Goal: Transaction & Acquisition: Book appointment/travel/reservation

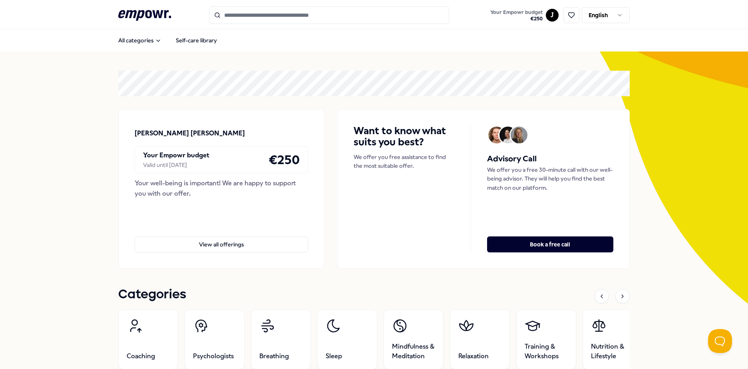
click at [592, 10] on html ".empowr-logo_svg__cls-1{fill:#03032f} Your Empowr budget € 250 J English All ca…" at bounding box center [374, 184] width 748 height 369
click at [318, 14] on input "Search for products, categories or subcategories" at bounding box center [329, 15] width 240 height 18
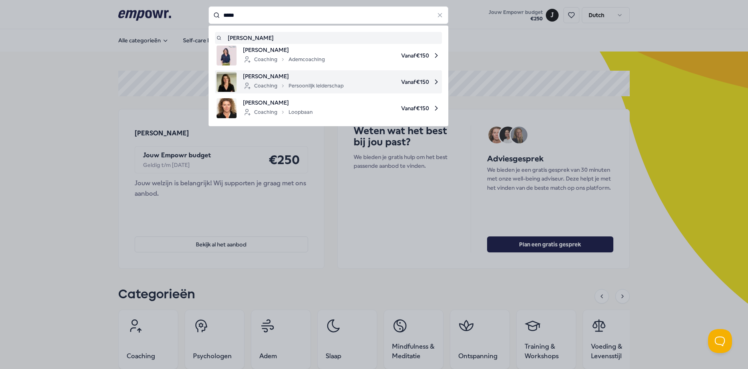
click at [332, 77] on span "[PERSON_NAME]" at bounding box center [293, 76] width 101 height 9
type input "*****"
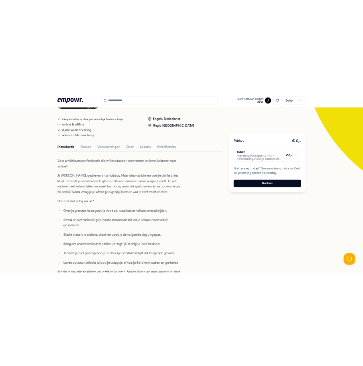
scroll to position [160, 0]
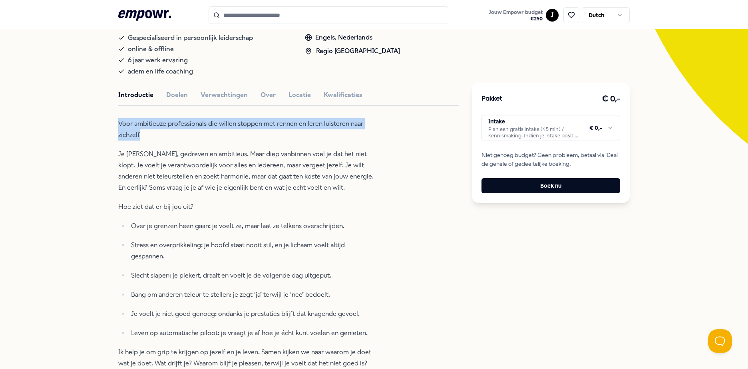
drag, startPoint x: 149, startPoint y: 139, endPoint x: 109, endPoint y: 124, distance: 42.4
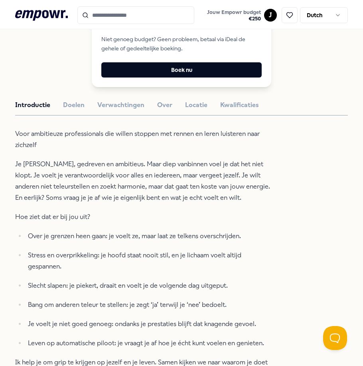
scroll to position [280, 0]
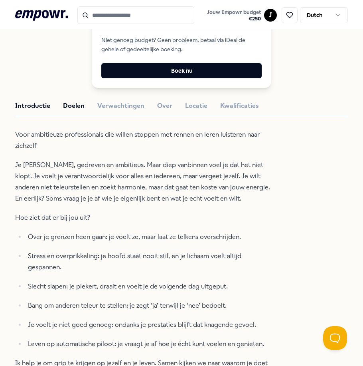
click at [74, 104] on button "Doelen" at bounding box center [74, 106] width 22 height 10
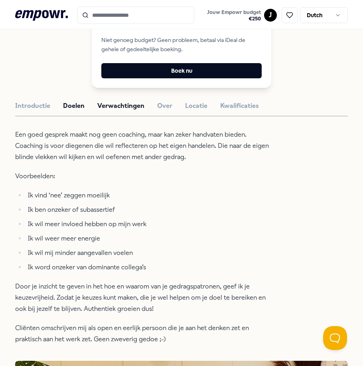
click at [104, 102] on button "Verwachtingen" at bounding box center [120, 106] width 47 height 10
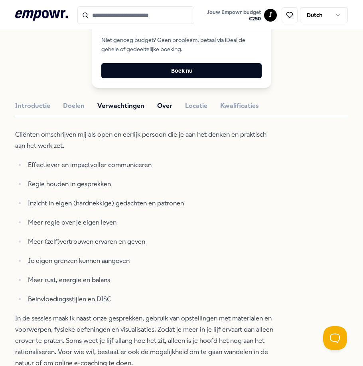
click at [162, 106] on button "Over" at bounding box center [164, 106] width 15 height 10
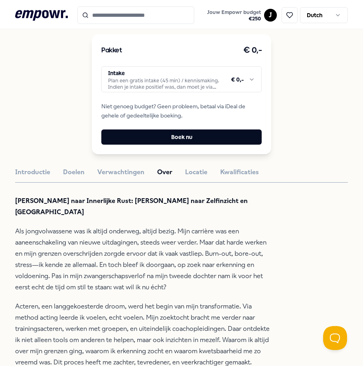
scroll to position [200, 0]
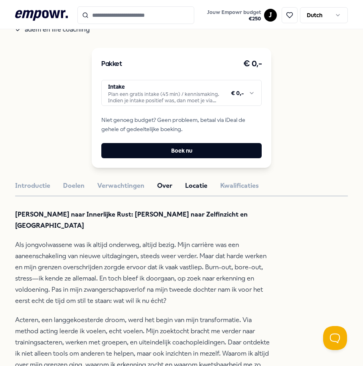
click at [200, 187] on button "Locatie" at bounding box center [196, 185] width 22 height 10
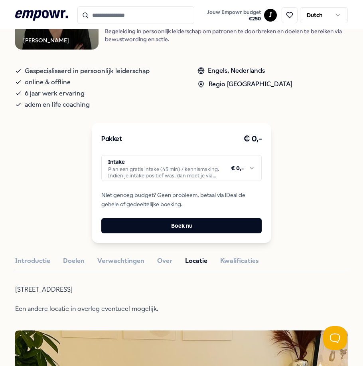
scroll to position [120, 0]
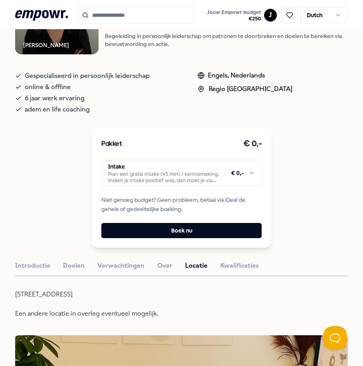
click at [236, 262] on button "Kwalificaties" at bounding box center [239, 265] width 39 height 10
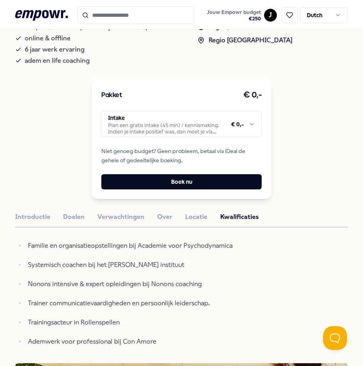
scroll to position [200, 0]
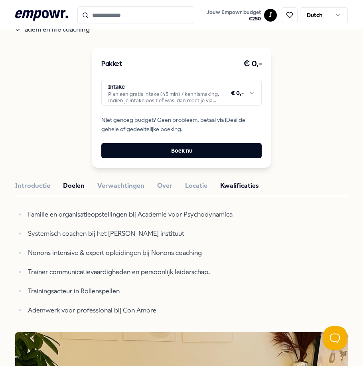
click at [63, 182] on button "Doelen" at bounding box center [74, 185] width 22 height 10
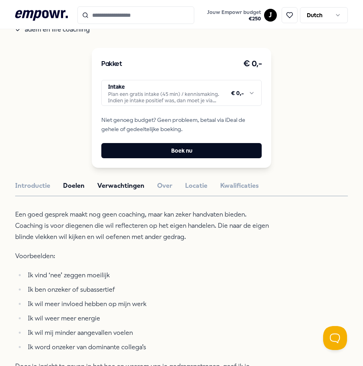
click at [124, 184] on button "Verwachtingen" at bounding box center [120, 185] width 47 height 10
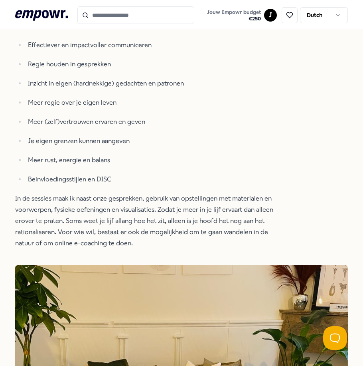
scroll to position [240, 0]
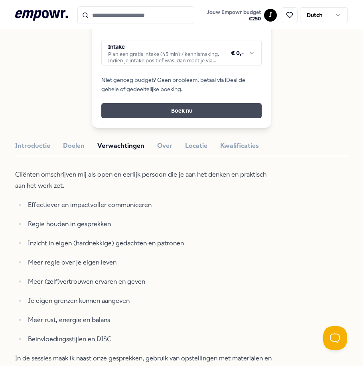
click at [165, 109] on button "Boek nu" at bounding box center [181, 110] width 161 height 15
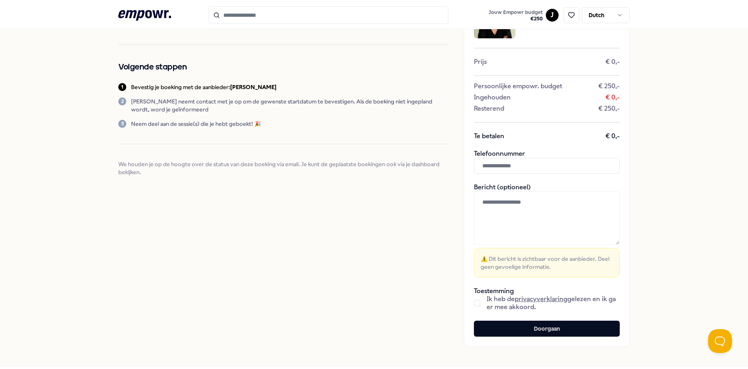
scroll to position [80, 0]
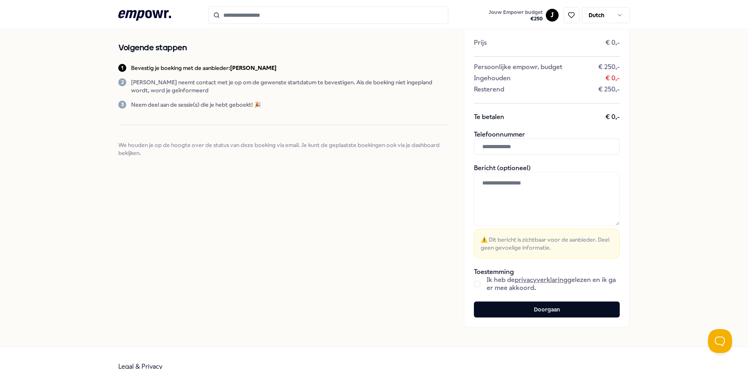
click at [470, 284] on div "[PERSON_NAME] Intake Prijs € 0,- Persoonlijke empowr. budget € 250,- Ingehouden…" at bounding box center [547, 147] width 166 height 359
click at [474, 285] on button "button" at bounding box center [477, 284] width 6 height 6
click at [474, 144] on input "text" at bounding box center [547, 147] width 146 height 16
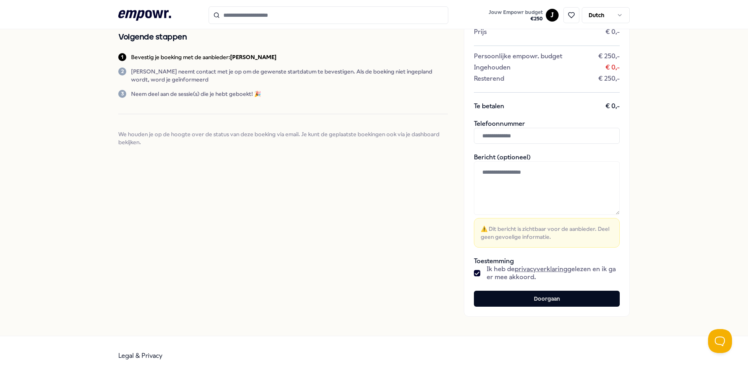
scroll to position [97, 0]
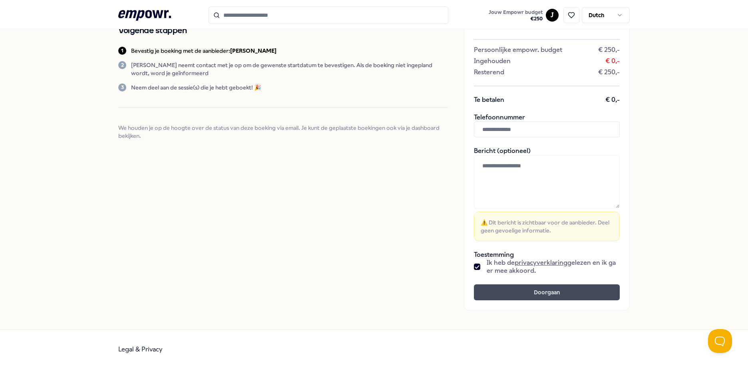
click at [552, 298] on button "Doorgaan" at bounding box center [547, 292] width 146 height 16
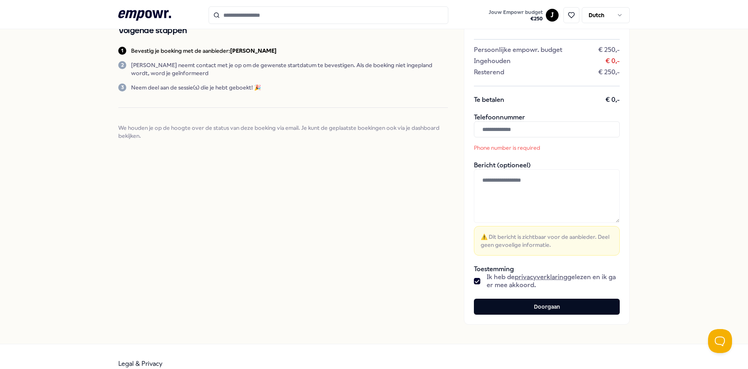
click at [513, 121] on input "text" at bounding box center [547, 129] width 146 height 16
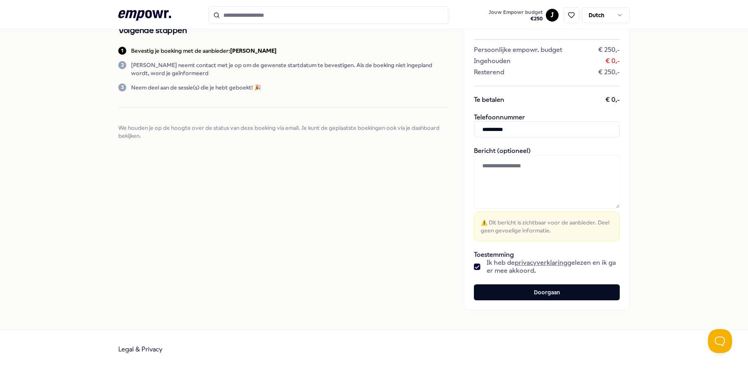
type input "**********"
click at [545, 290] on button "Doorgaan" at bounding box center [547, 292] width 146 height 16
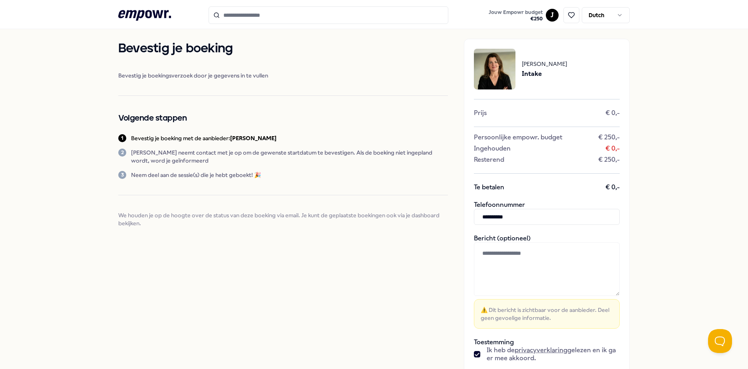
scroll to position [0, 0]
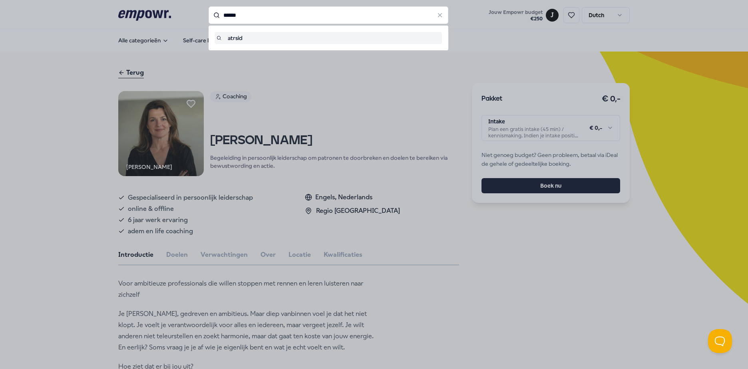
type input "******"
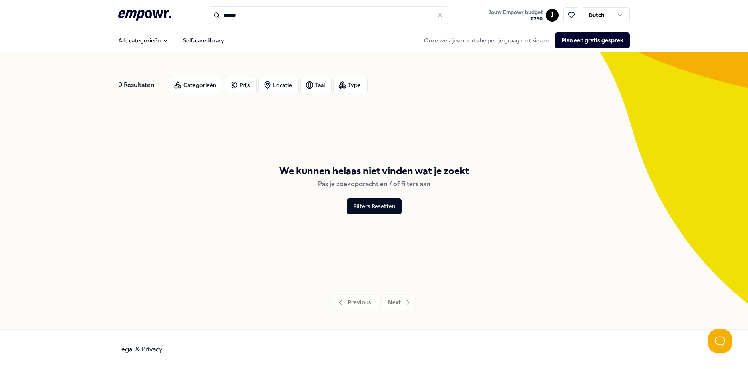
click at [290, 16] on input "******" at bounding box center [328, 15] width 240 height 18
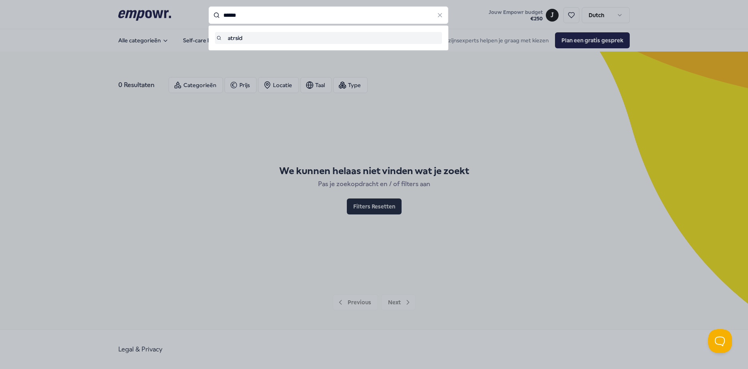
click at [290, 16] on input "******" at bounding box center [328, 15] width 240 height 18
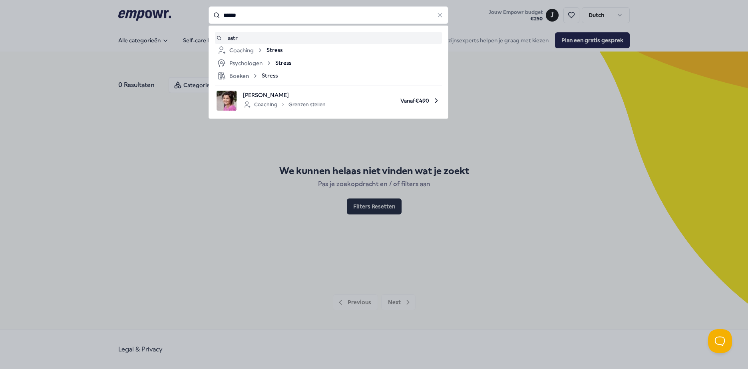
type input "******"
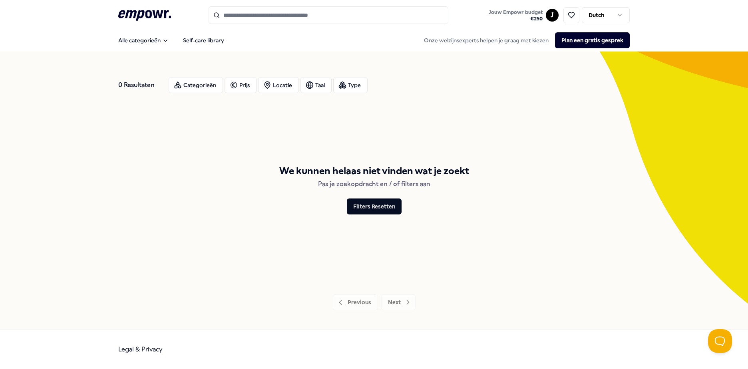
type input "******"
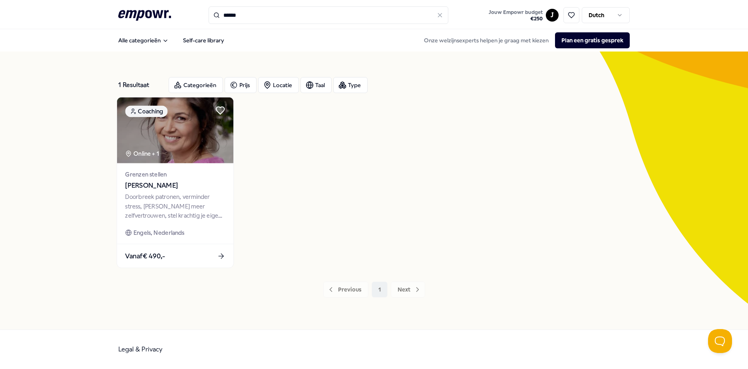
click at [179, 160] on img at bounding box center [175, 130] width 116 height 66
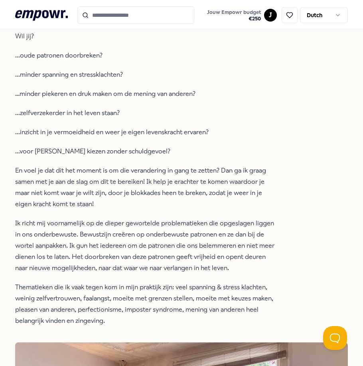
scroll to position [319, 0]
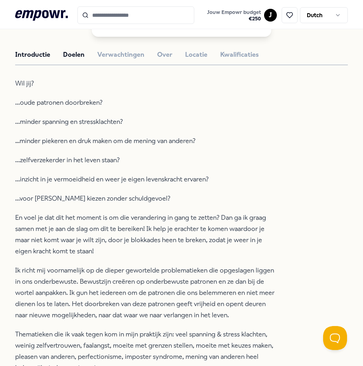
click at [76, 60] on button "Doelen" at bounding box center [74, 55] width 22 height 10
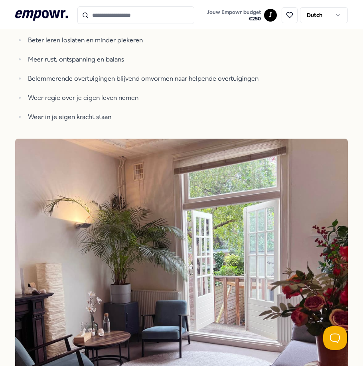
scroll to position [280, 0]
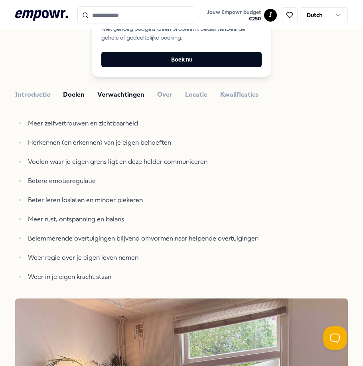
click at [133, 96] on button "Verwachtingen" at bounding box center [120, 94] width 47 height 10
